Goal: Information Seeking & Learning: Find specific fact

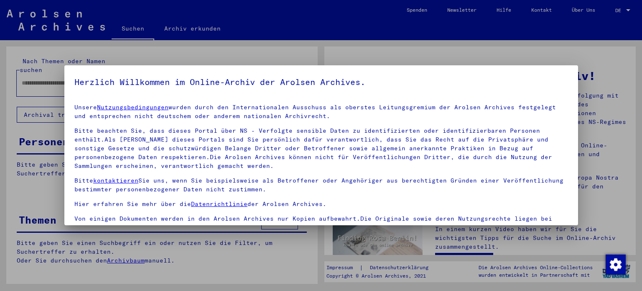
type input "**********"
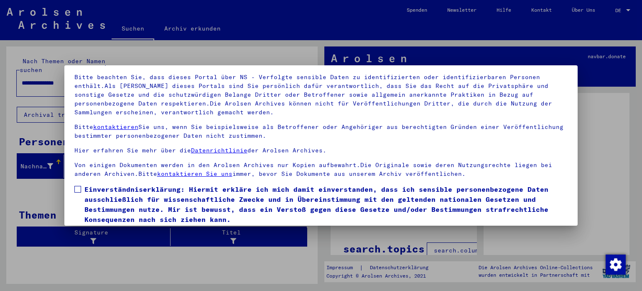
scroll to position [71, 0]
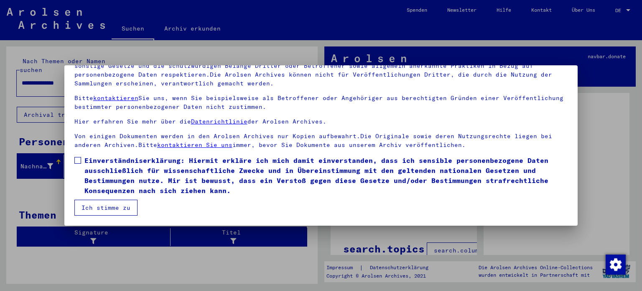
drag, startPoint x: 77, startPoint y: 157, endPoint x: 84, endPoint y: 162, distance: 9.3
click at [77, 157] on span at bounding box center [77, 160] width 7 height 7
click at [97, 204] on button "Ich stimme zu" at bounding box center [105, 207] width 63 height 16
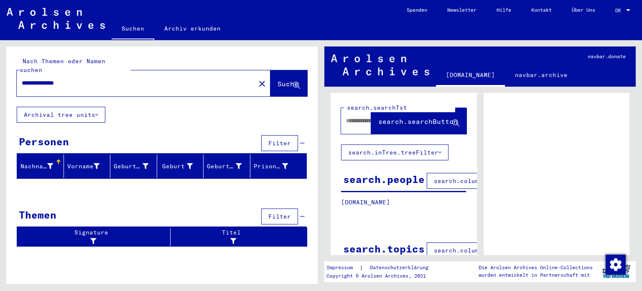
click at [283, 79] on span "Suche" at bounding box center [288, 83] width 21 height 8
click at [393, 123] on span "search.searchButton" at bounding box center [417, 121] width 79 height 8
click at [134, 113] on div "**********" at bounding box center [162, 149] width 312 height 207
click at [34, 162] on div "Nachname" at bounding box center [36, 166] width 33 height 9
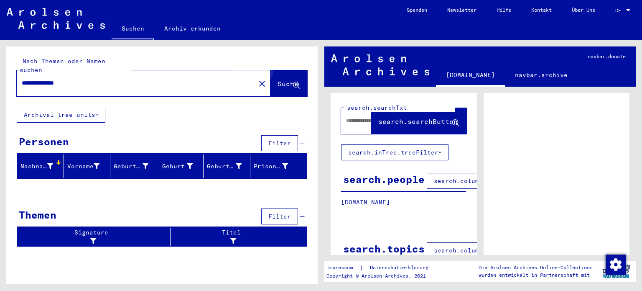
click at [283, 70] on button "Suche" at bounding box center [289, 83] width 37 height 26
click at [283, 79] on span "Suche" at bounding box center [288, 83] width 21 height 8
